Goal: Task Accomplishment & Management: Use online tool/utility

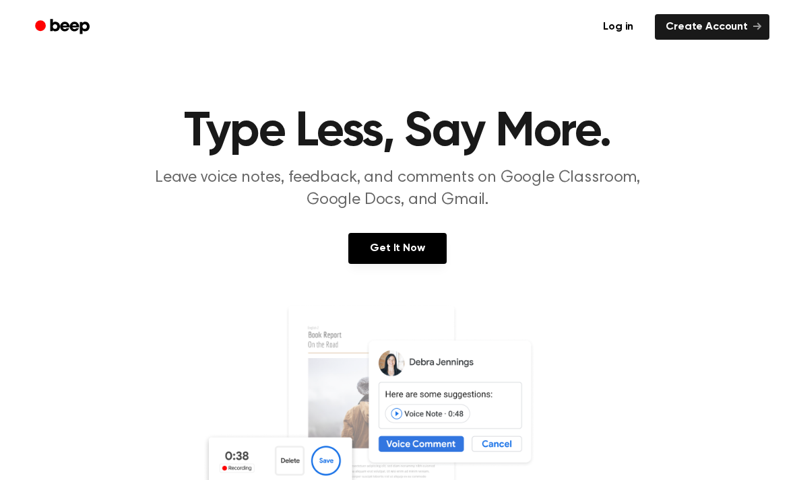
click at [401, 233] on link "Get It Now" at bounding box center [397, 248] width 98 height 31
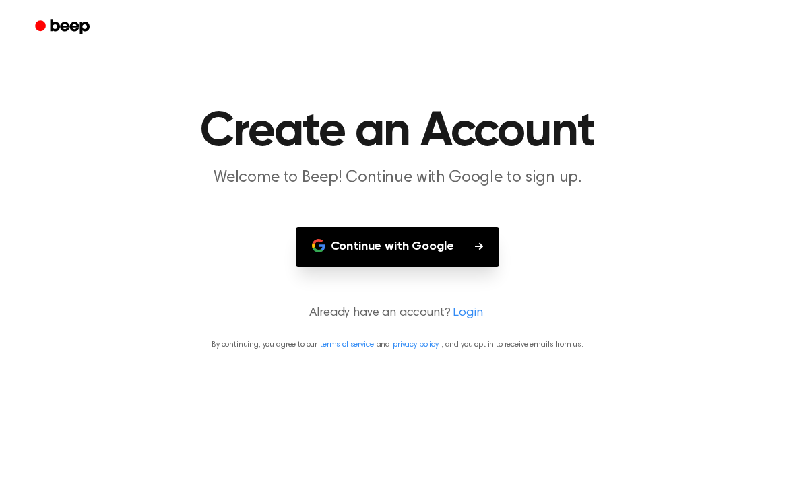
click at [451, 251] on button "Continue with Google" at bounding box center [398, 247] width 204 height 40
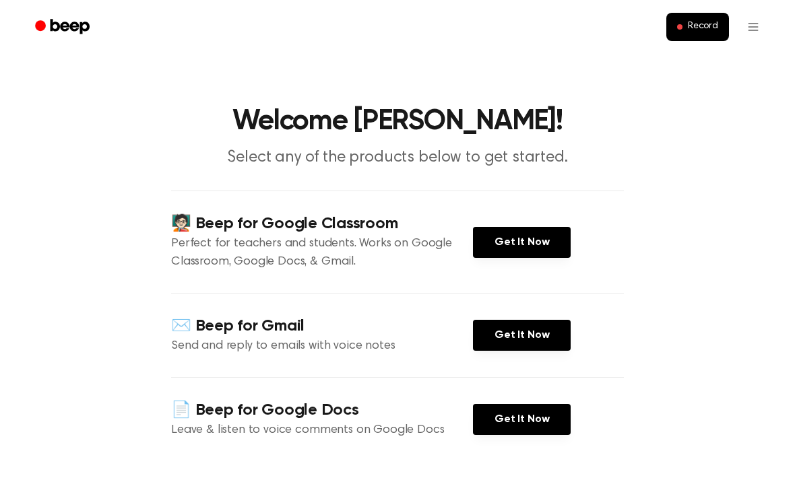
click at [525, 242] on link "Get It Now" at bounding box center [522, 242] width 98 height 31
click at [538, 249] on link "Get It Now" at bounding box center [522, 242] width 98 height 31
click at [538, 239] on link "Get It Now" at bounding box center [522, 242] width 98 height 31
click at [532, 232] on link "Get It Now" at bounding box center [522, 242] width 98 height 31
click at [701, 22] on span "Record" at bounding box center [703, 27] width 30 height 12
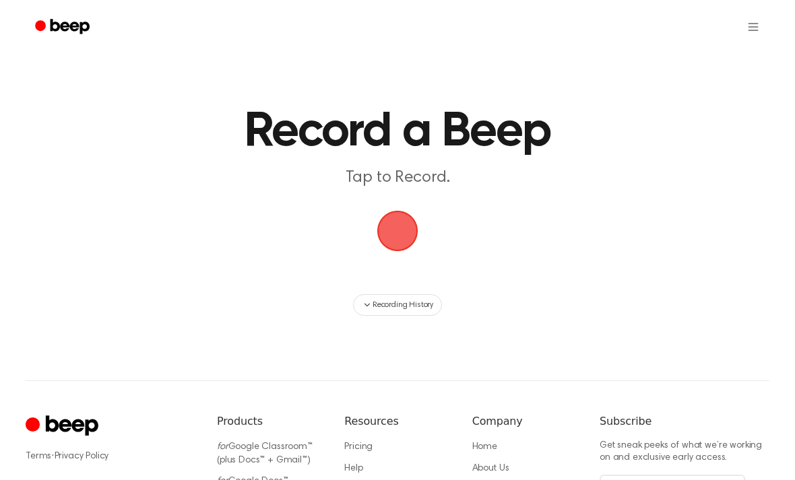
click at [389, 226] on span "button" at bounding box center [397, 231] width 49 height 49
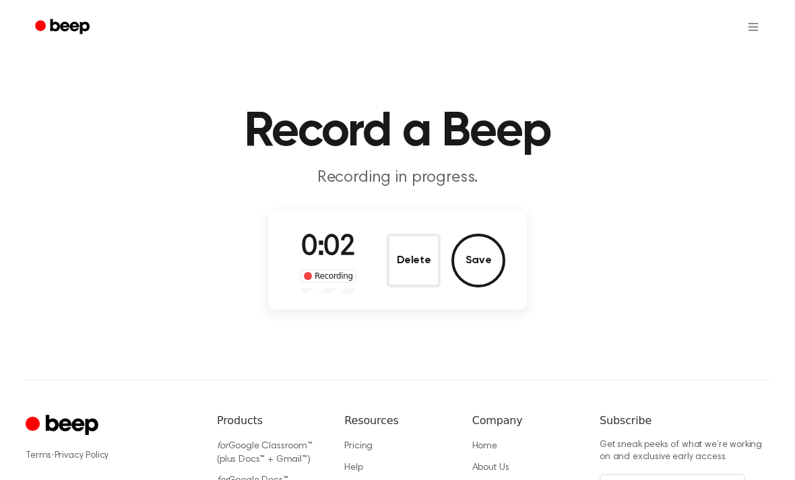
click at [481, 257] on button "Save" at bounding box center [478, 261] width 54 height 54
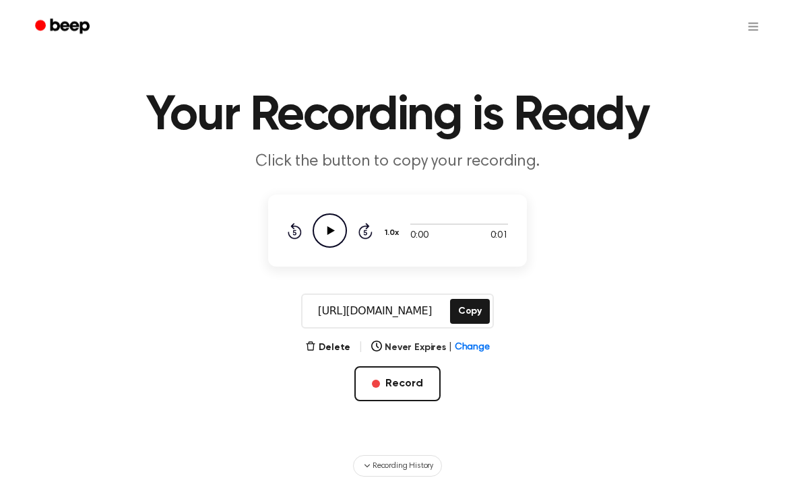
scroll to position [15, 0]
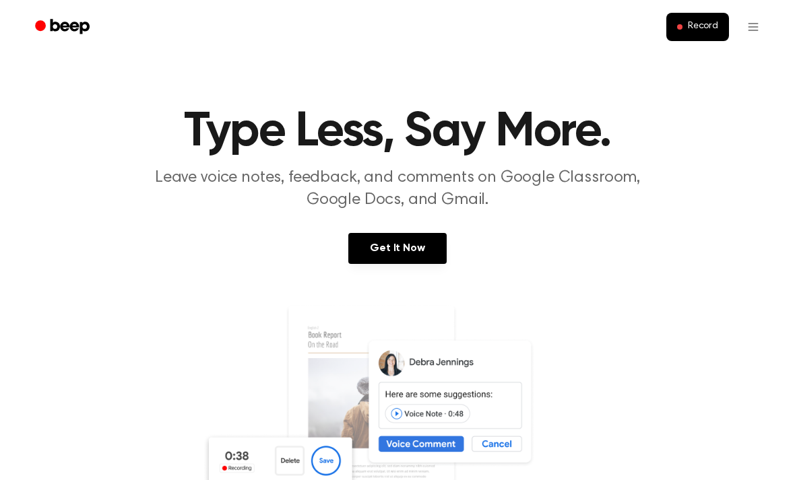
click at [398, 249] on link "Get It Now" at bounding box center [397, 248] width 98 height 31
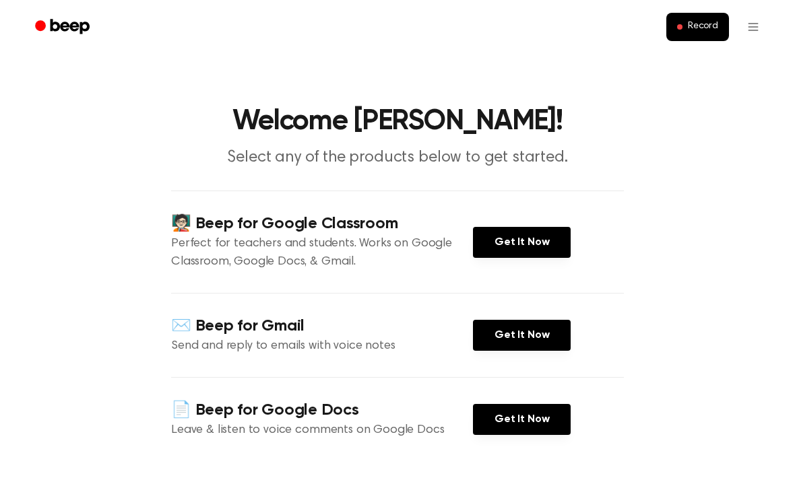
click at [529, 228] on link "Get It Now" at bounding box center [522, 242] width 98 height 31
